Goal: Navigation & Orientation: Find specific page/section

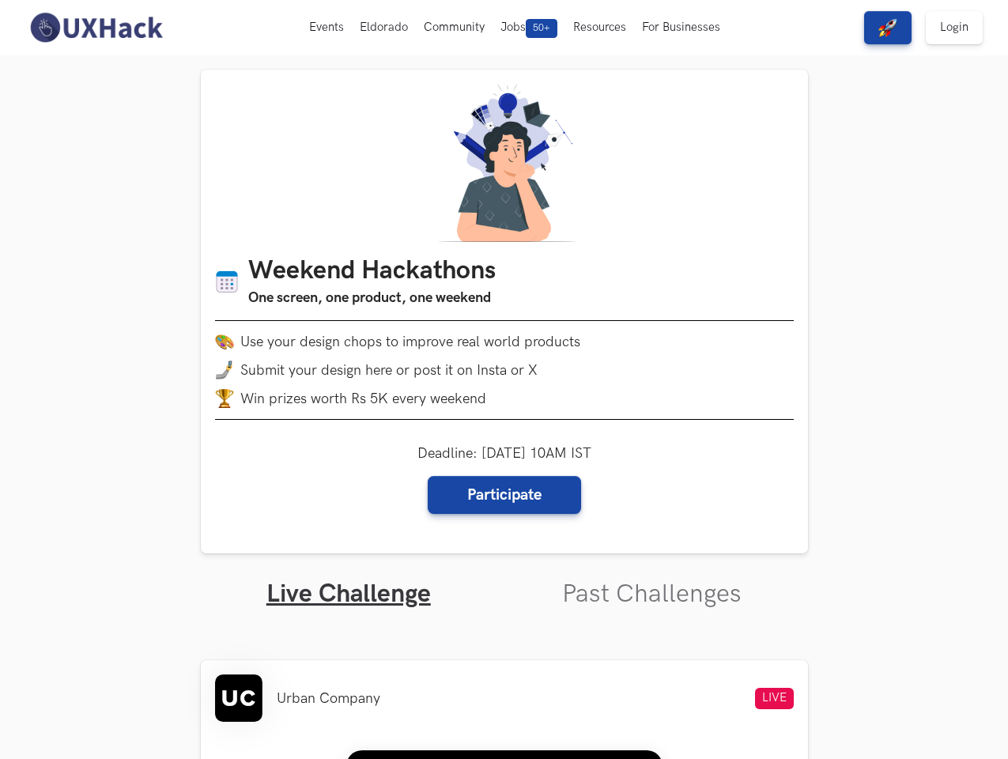
click at [503, 379] on li "Submit your design here or post it on Insta or X" at bounding box center [504, 369] width 578 height 19
click at [327, 28] on button "Events Live" at bounding box center [326, 27] width 51 height 55
click at [384, 28] on button "Eldorado" at bounding box center [384, 27] width 64 height 55
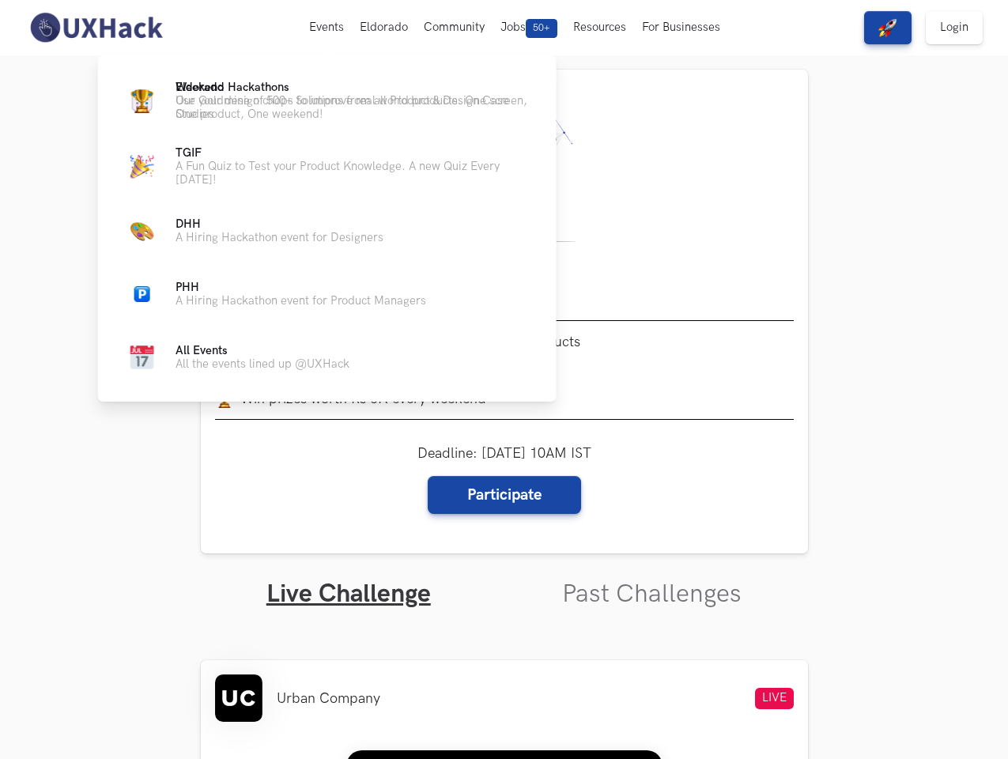
click at [454, 28] on button "Community" at bounding box center [454, 27] width 77 height 55
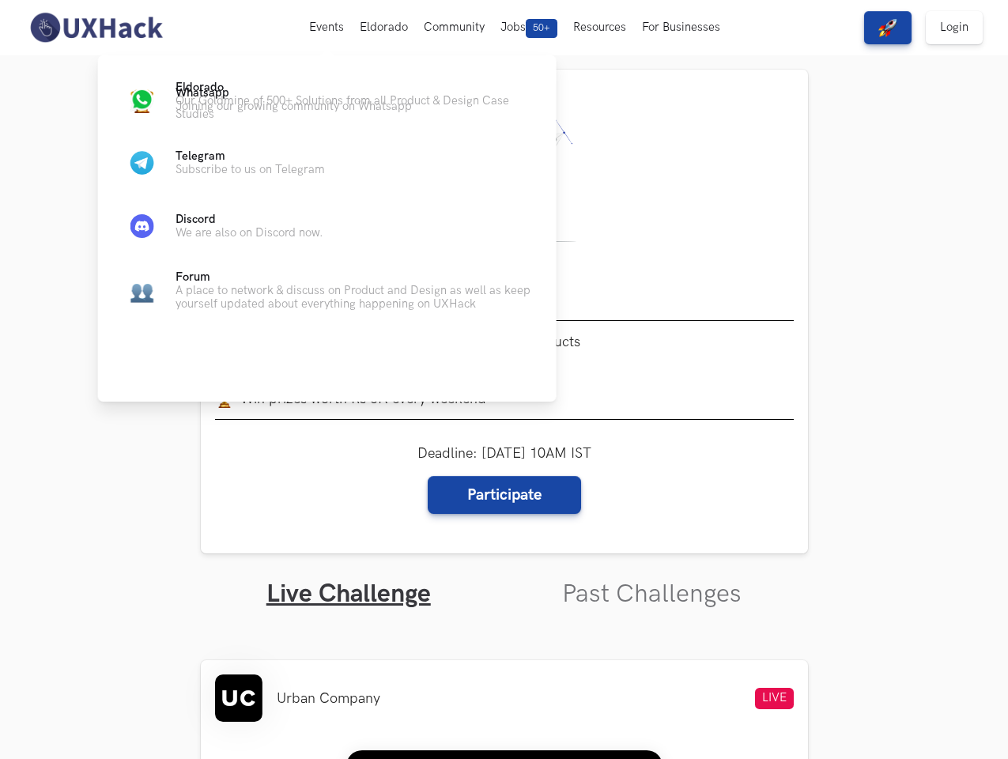
click at [529, 28] on span "50+" at bounding box center [542, 28] width 32 height 19
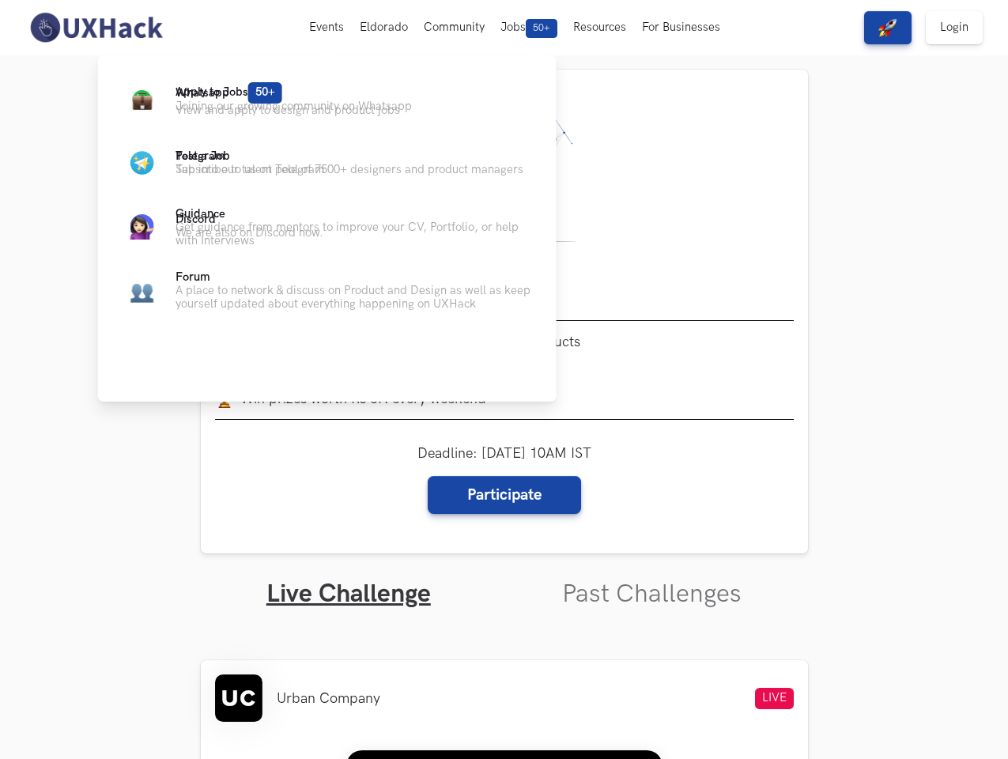
click at [601, 28] on button "Resources" at bounding box center [599, 27] width 69 height 55
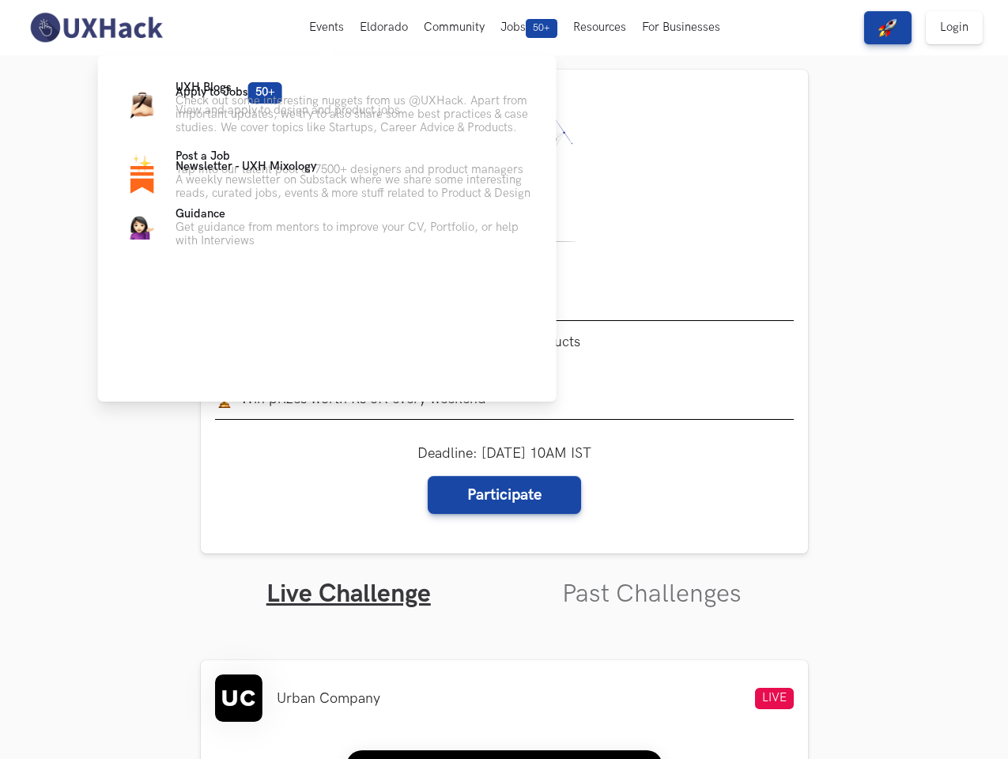
click at [682, 28] on button "For Businesses" at bounding box center [681, 27] width 94 height 55
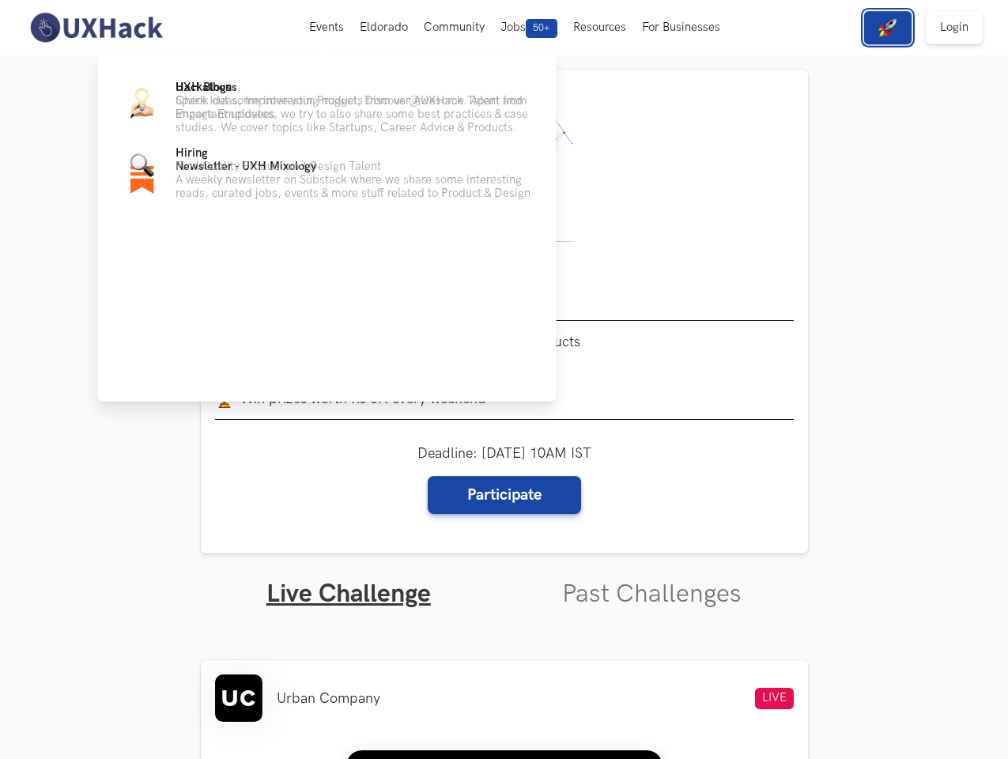
click at [888, 28] on img "button" at bounding box center [887, 27] width 19 height 19
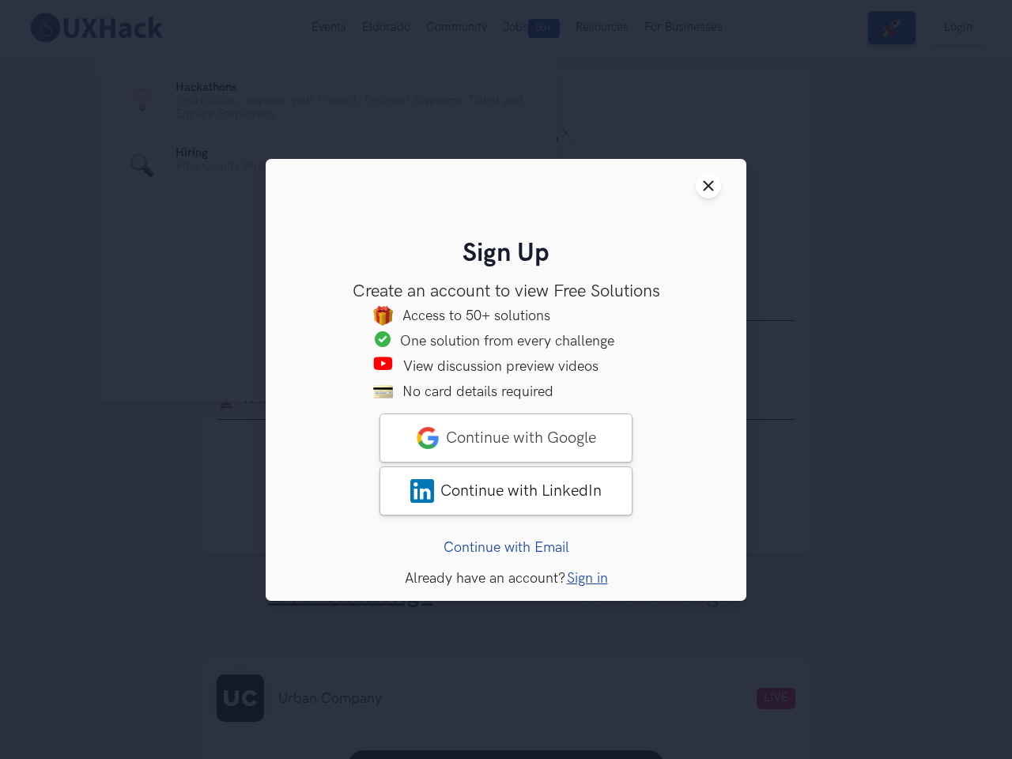
click at [504, 555] on link "Continue with Email" at bounding box center [506, 546] width 126 height 17
